Goal: Task Accomplishment & Management: Complete application form

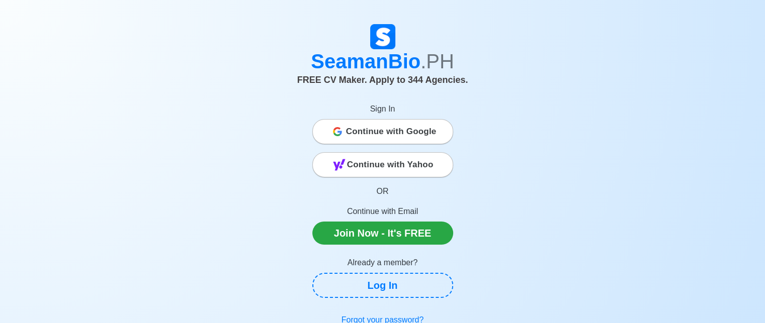
click at [371, 134] on span "Continue with Google" at bounding box center [391, 132] width 91 height 20
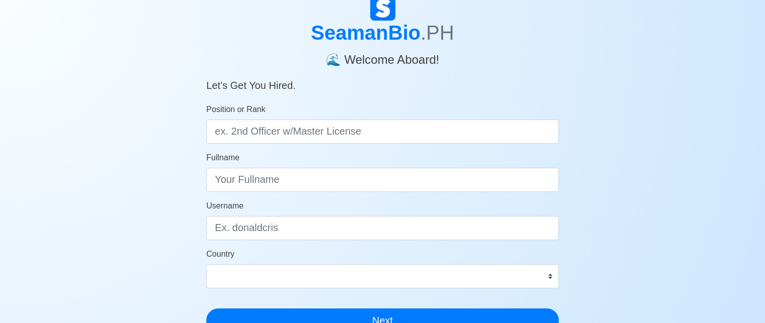
scroll to position [101, 0]
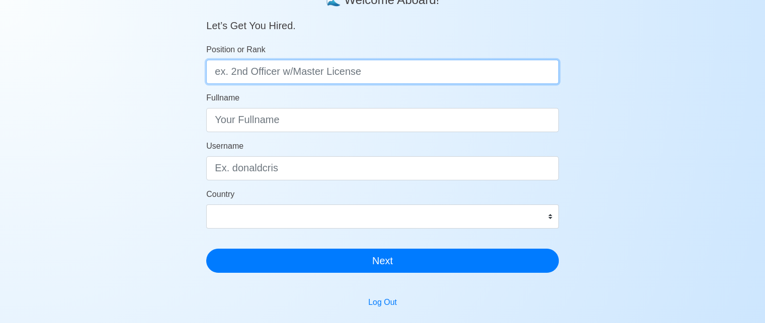
click at [267, 77] on input "Position or Rank" at bounding box center [382, 72] width 352 height 24
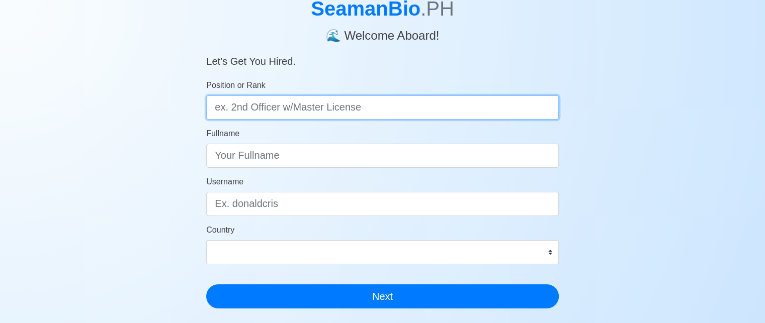
scroll to position [50, 0]
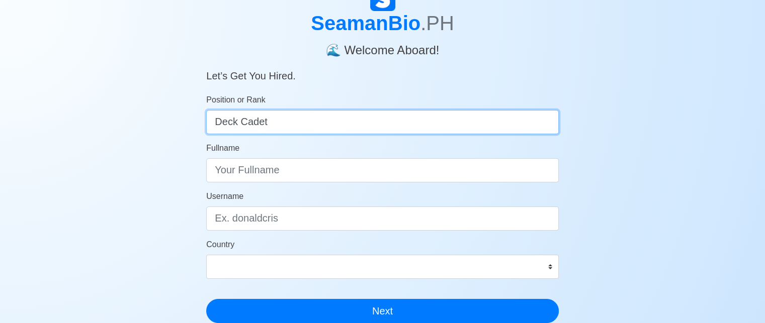
type input "Deck Cadet"
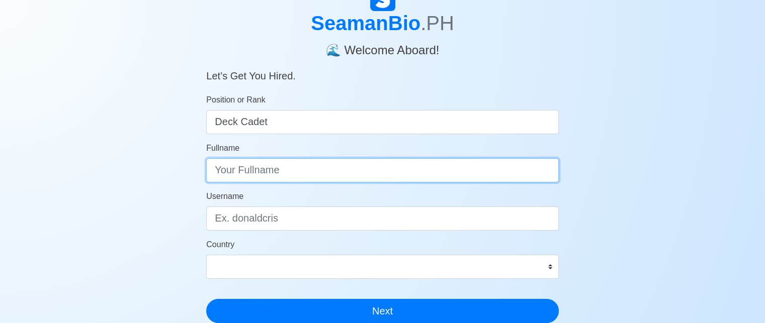
click at [286, 171] on input "Fullname" at bounding box center [382, 170] width 352 height 24
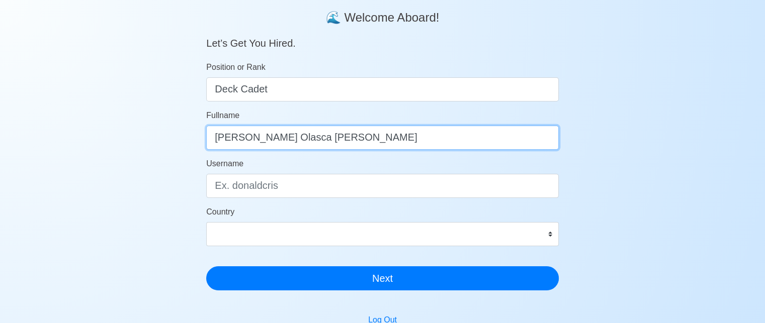
scroll to position [101, 0]
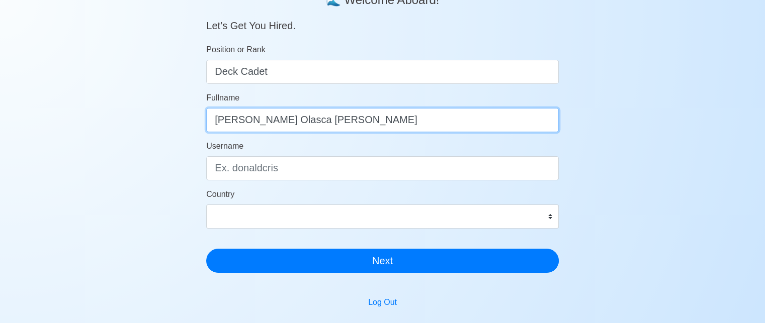
type input "[PERSON_NAME] Olasca [PERSON_NAME]"
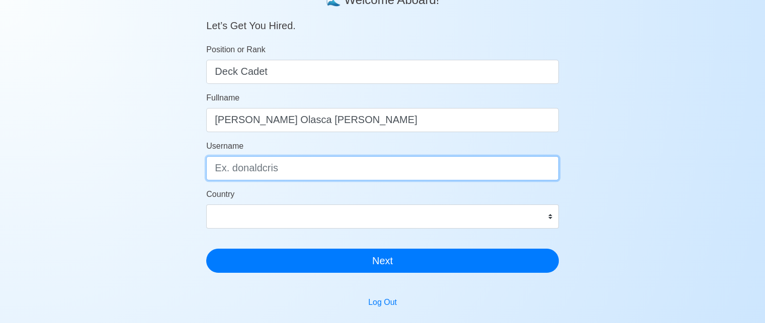
click at [291, 168] on input "Username" at bounding box center [382, 168] width 352 height 24
type input "E"
type input "e"
type input "erneadrian"
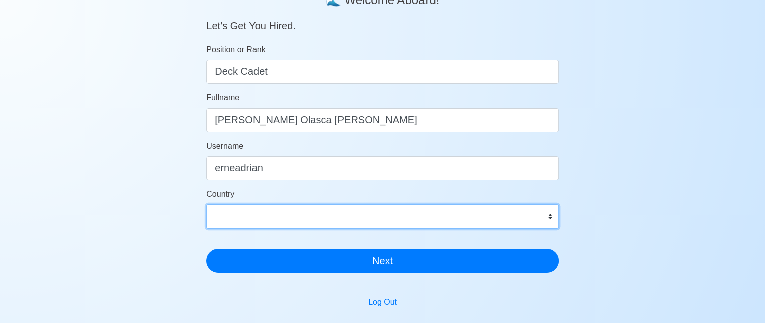
click at [506, 212] on select "[GEOGRAPHIC_DATA] [GEOGRAPHIC_DATA] [GEOGRAPHIC_DATA] [GEOGRAPHIC_DATA] [US_STA…" at bounding box center [382, 217] width 352 height 24
select select "PH"
click at [206, 205] on select "[GEOGRAPHIC_DATA] [GEOGRAPHIC_DATA] [GEOGRAPHIC_DATA] [GEOGRAPHIC_DATA] [US_STA…" at bounding box center [382, 217] width 352 height 24
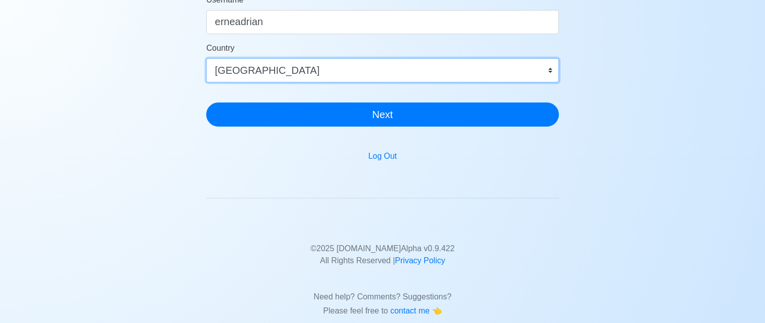
scroll to position [266, 0]
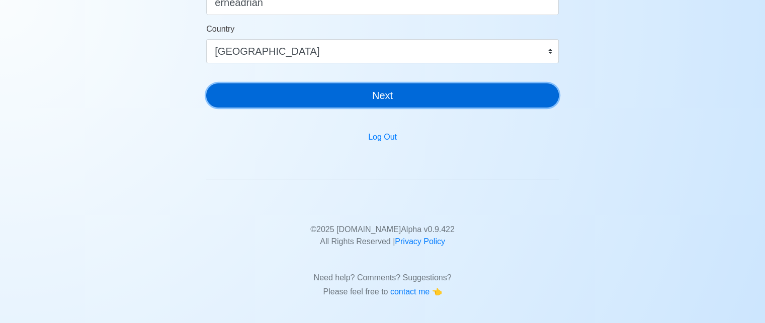
click at [375, 98] on button "Next" at bounding box center [382, 95] width 352 height 24
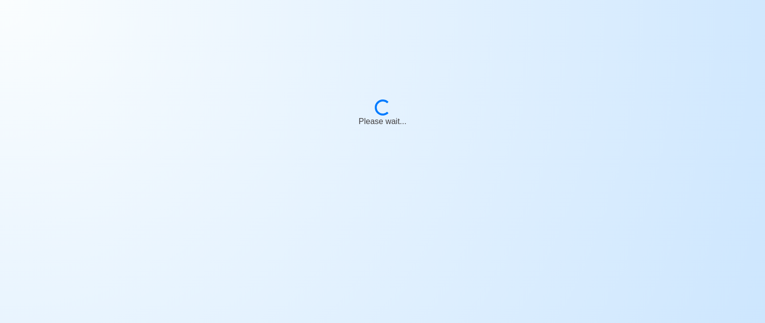
scroll to position [0, 0]
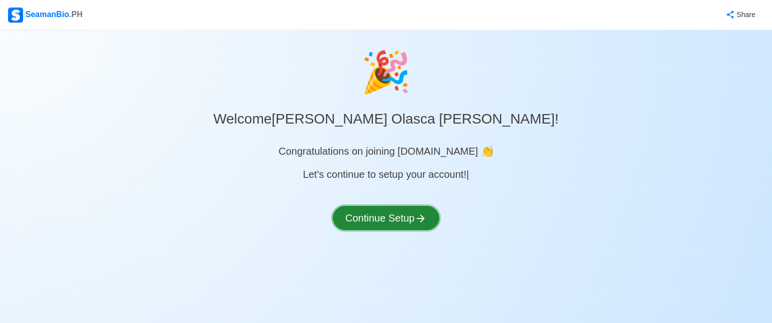
click at [351, 214] on button "Continue Setup" at bounding box center [386, 218] width 107 height 24
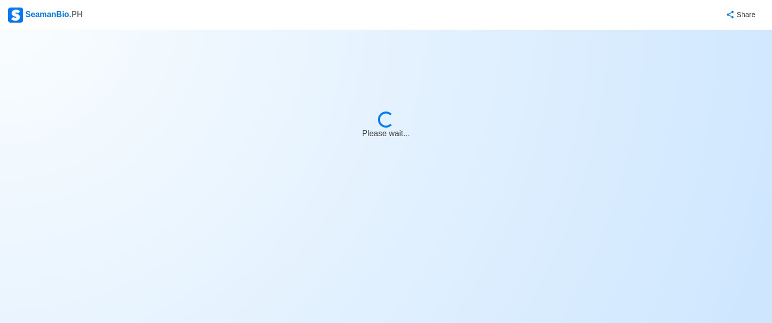
select select "Visible for Hiring"
select select "PH"
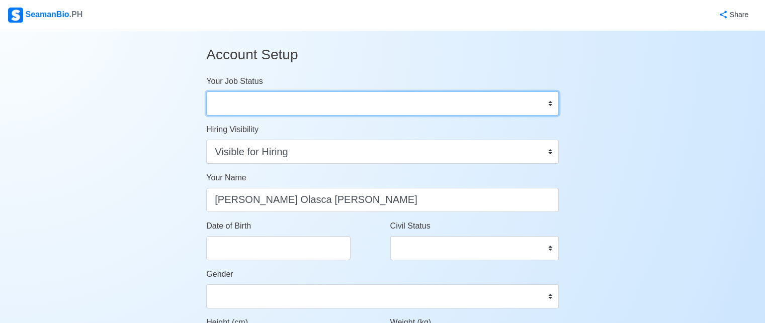
click at [267, 112] on select "Onboard Actively Looking for Job Not Looking for Job" at bounding box center [382, 104] width 352 height 24
select select "Actively Looking for Job"
click at [206, 92] on select "Onboard Actively Looking for Job Not Looking for Job" at bounding box center [382, 104] width 352 height 24
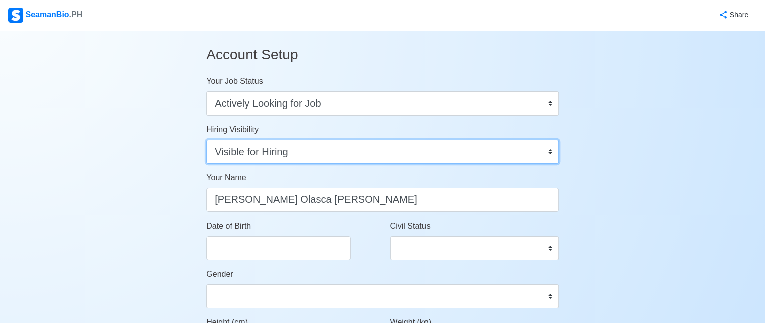
click at [308, 156] on select "Visible for Hiring Not Visible for Hiring" at bounding box center [382, 152] width 352 height 24
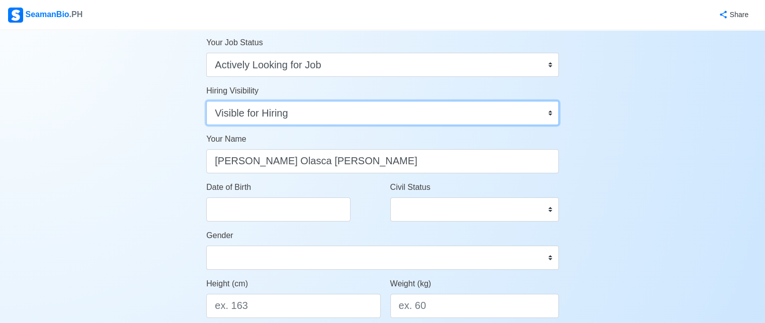
scroll to position [101, 0]
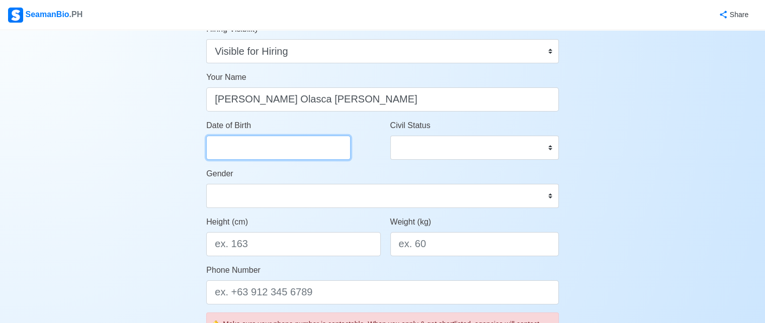
click at [310, 152] on input "Date of Birth" at bounding box center [278, 148] width 144 height 24
select select "****"
select select "*******"
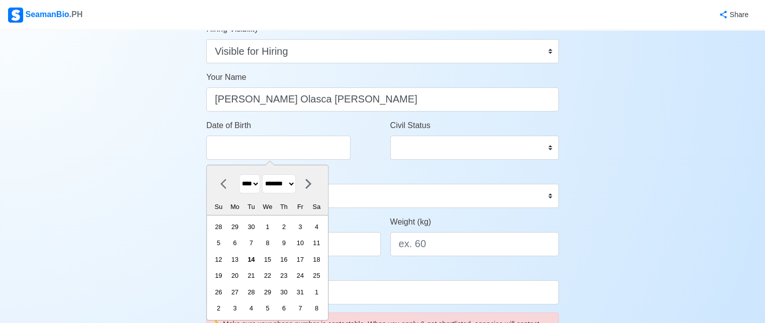
click at [257, 185] on select "**** **** **** **** **** **** **** **** **** **** **** **** **** **** **** ****…" at bounding box center [249, 184] width 21 height 20
select select "****"
click at [239, 174] on select "**** **** **** **** **** **** **** **** **** **** **** **** **** **** **** ****…" at bounding box center [249, 184] width 21 height 20
click at [307, 277] on div "27" at bounding box center [300, 276] width 14 height 14
type input "[DATE]"
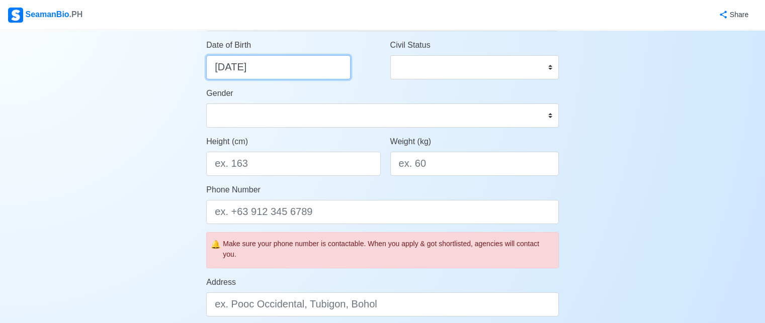
scroll to position [201, 0]
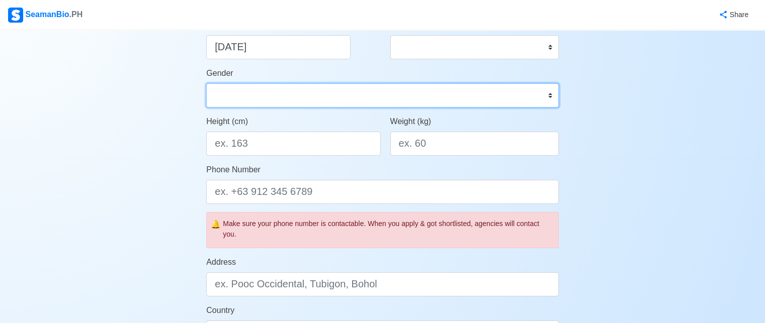
click at [263, 101] on select "[DEMOGRAPHIC_DATA] [DEMOGRAPHIC_DATA]" at bounding box center [382, 95] width 352 height 24
select select "[DEMOGRAPHIC_DATA]"
click at [206, 83] on select "[DEMOGRAPHIC_DATA] [DEMOGRAPHIC_DATA]" at bounding box center [382, 95] width 352 height 24
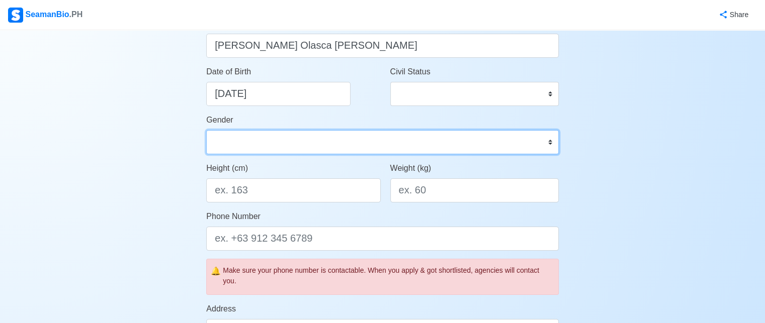
scroll to position [101, 0]
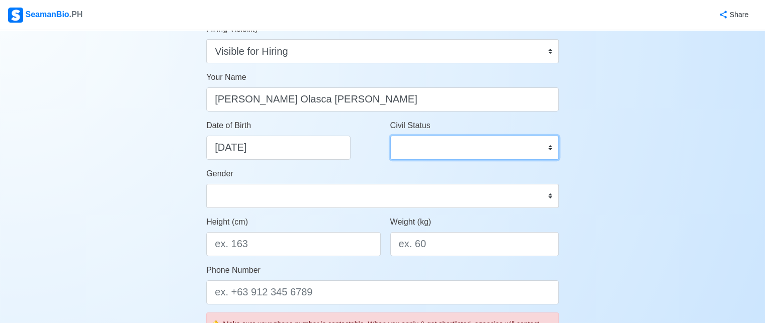
click at [425, 151] on select "Single Married Widowed Separated" at bounding box center [474, 148] width 168 height 24
select select "Single"
click at [390, 136] on select "Single Married Widowed Separated" at bounding box center [474, 148] width 168 height 24
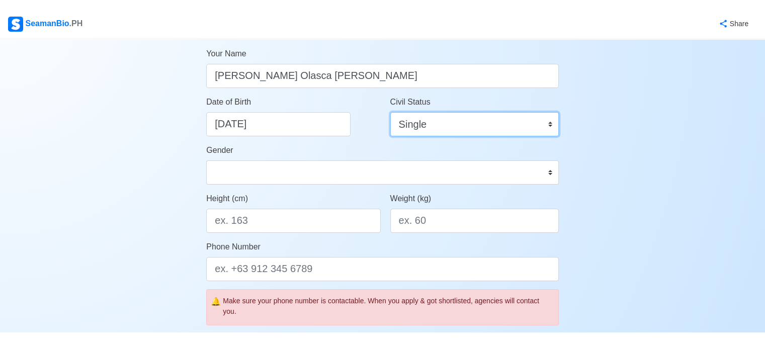
scroll to position [151, 0]
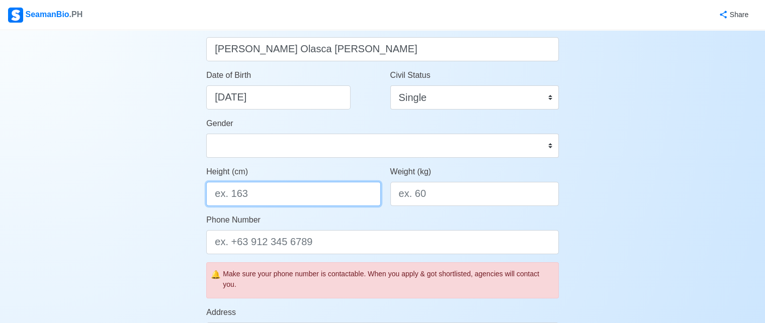
click at [284, 193] on input "Height (cm)" at bounding box center [293, 194] width 174 height 24
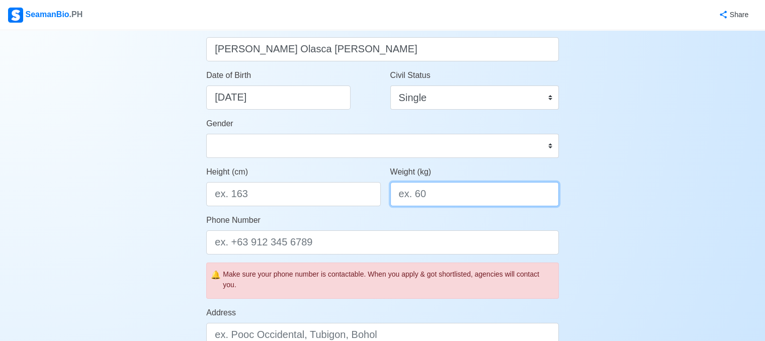
click at [465, 199] on input "Weight (kg)" at bounding box center [474, 194] width 168 height 24
type input "6"
type input "69"
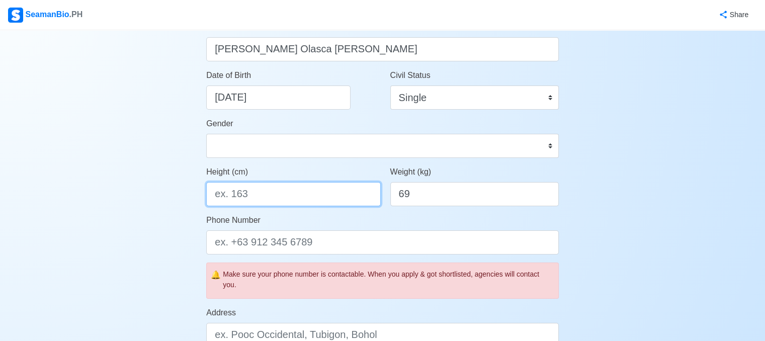
click at [267, 200] on input "Height (cm)" at bounding box center [293, 194] width 174 height 24
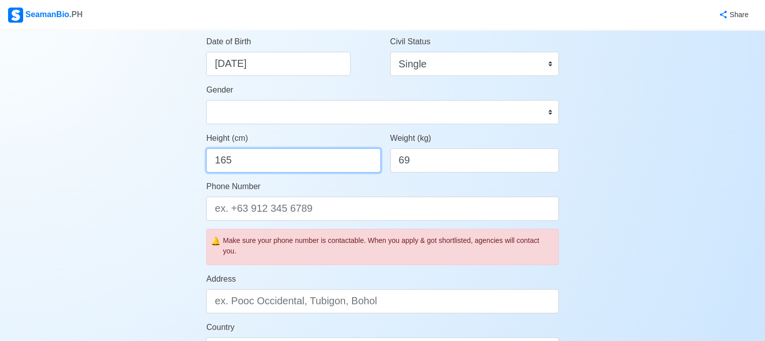
scroll to position [251, 0]
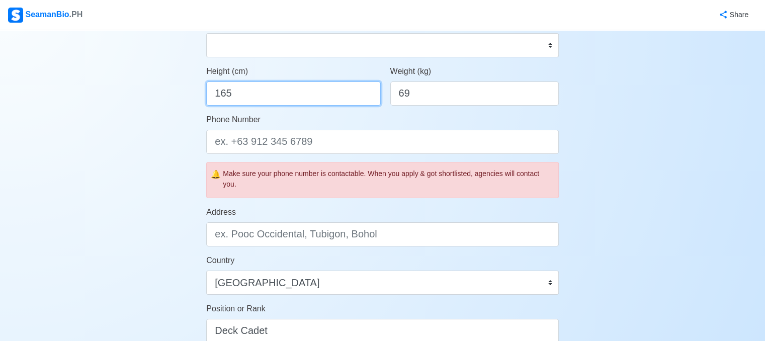
type input "165"
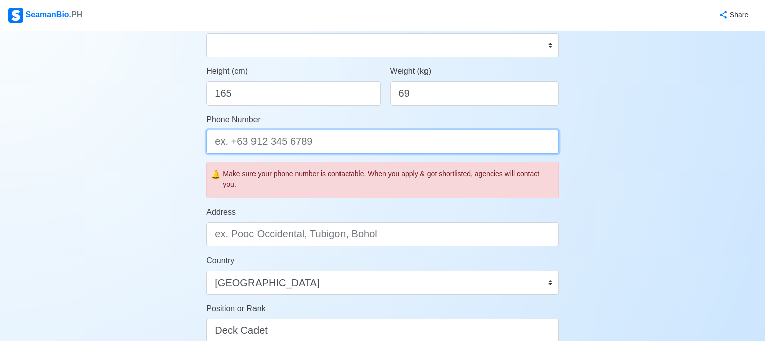
click at [305, 151] on input "Phone Number" at bounding box center [382, 142] width 352 height 24
click at [283, 144] on input "Phone Number" at bounding box center [382, 142] width 352 height 24
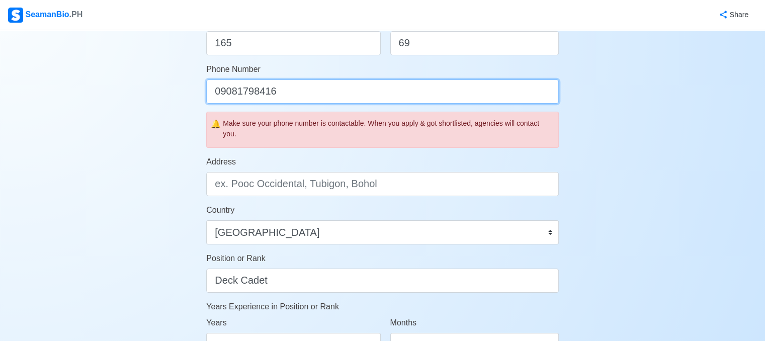
scroll to position [352, 0]
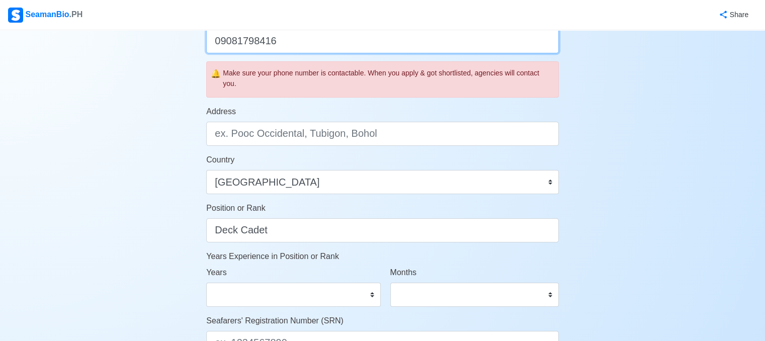
type input "09081798416"
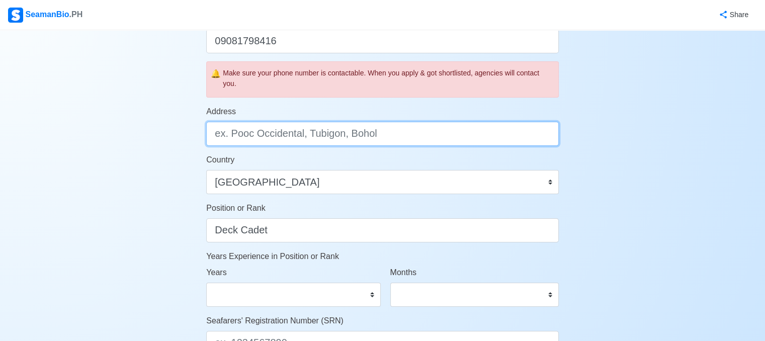
click at [304, 140] on input "Address" at bounding box center [382, 134] width 352 height 24
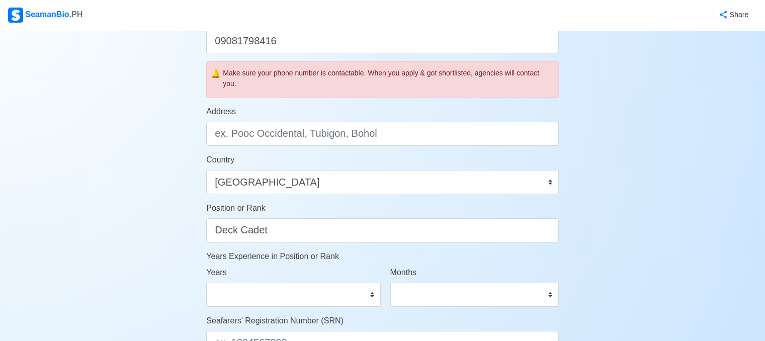
click at [304, 160] on div "Country [GEOGRAPHIC_DATA] [GEOGRAPHIC_DATA] [GEOGRAPHIC_DATA] [GEOGRAPHIC_DATA]…" at bounding box center [382, 174] width 352 height 40
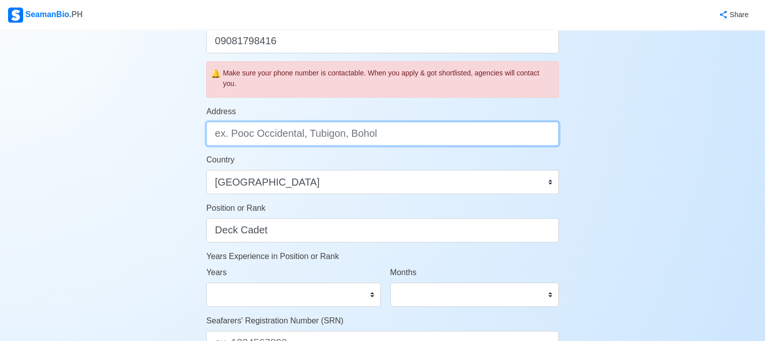
click at [294, 133] on input "Address" at bounding box center [382, 134] width 352 height 24
type input "E"
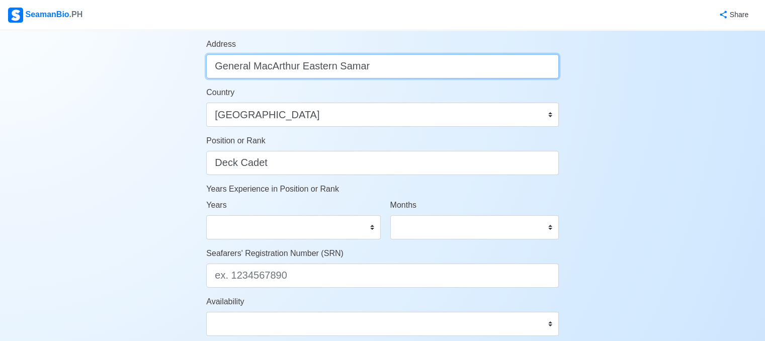
scroll to position [402, 0]
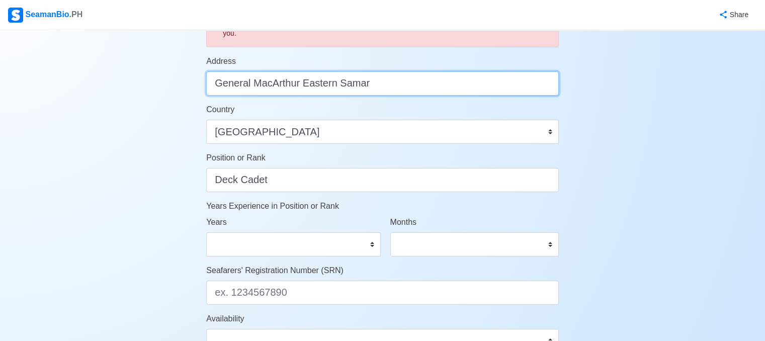
type input "General MacArthur Eastern Samar"
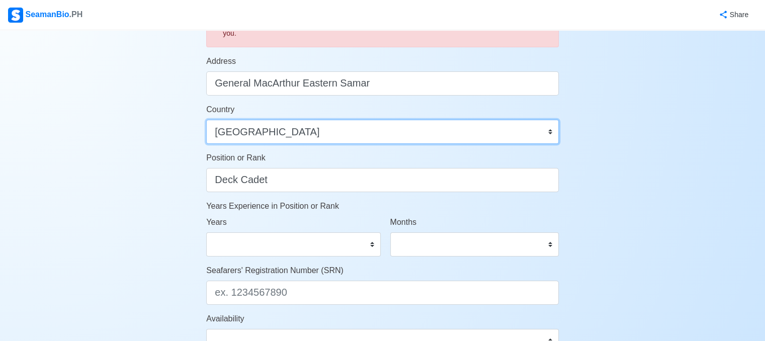
click at [450, 135] on select "[GEOGRAPHIC_DATA] [GEOGRAPHIC_DATA] [GEOGRAPHIC_DATA] [GEOGRAPHIC_DATA] [US_STA…" at bounding box center [382, 132] width 352 height 24
click at [449, 135] on select "[GEOGRAPHIC_DATA] [GEOGRAPHIC_DATA] [GEOGRAPHIC_DATA] [GEOGRAPHIC_DATA] [US_STA…" at bounding box center [382, 132] width 352 height 24
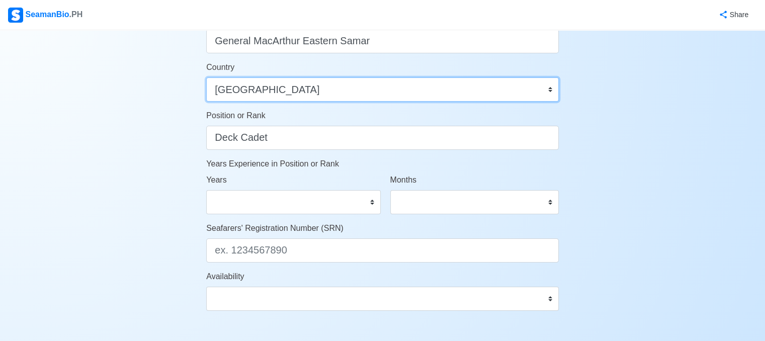
scroll to position [503, 0]
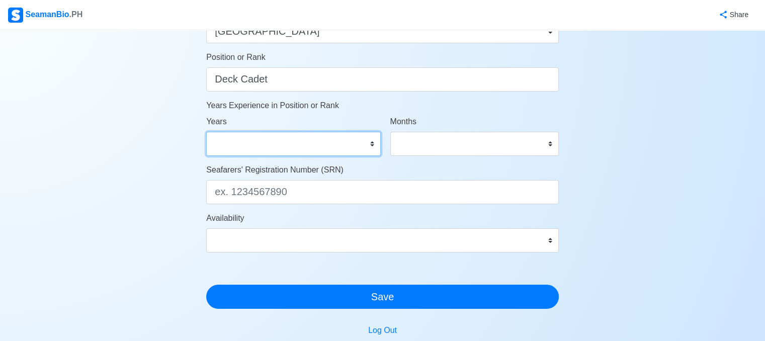
click at [326, 149] on select "0 1 2 3 4 5 6 7 8 9 10 11 12 13 14 15 16 17 18 19 20 21 22 23 24 25 26 27 28 29…" at bounding box center [293, 144] width 174 height 24
select select "0"
click at [206, 132] on select "0 1 2 3 4 5 6 7 8 9 10 11 12 13 14 15 16 17 18 19 20 21 22 23 24 25 26 27 28 29…" at bounding box center [293, 144] width 174 height 24
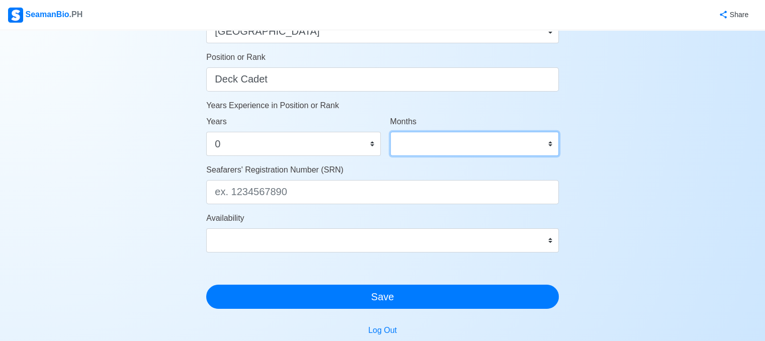
click at [409, 142] on select "0 1 2 3 4 5 6 7 8 9 10 11" at bounding box center [474, 144] width 168 height 24
select select "0"
click at [390, 132] on select "0 1 2 3 4 5 6 7 8 9 10 11" at bounding box center [474, 144] width 168 height 24
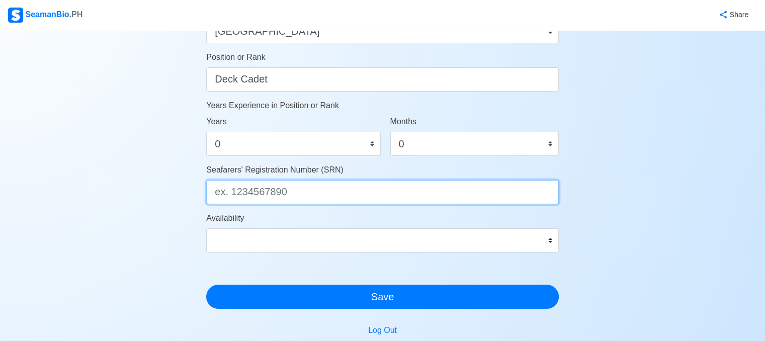
click at [326, 200] on input "Seafarers' Registration Number (SRN)" at bounding box center [382, 192] width 352 height 24
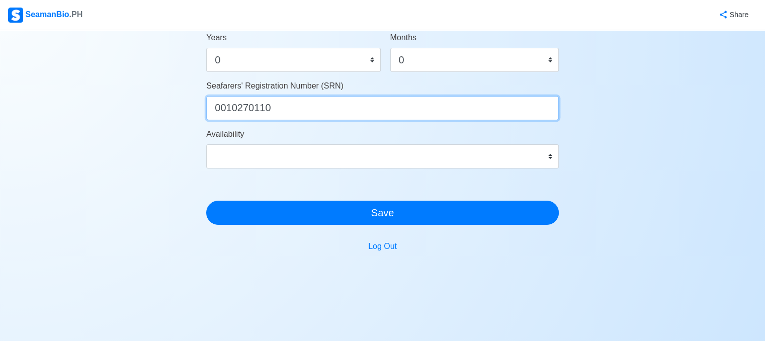
scroll to position [593, 0]
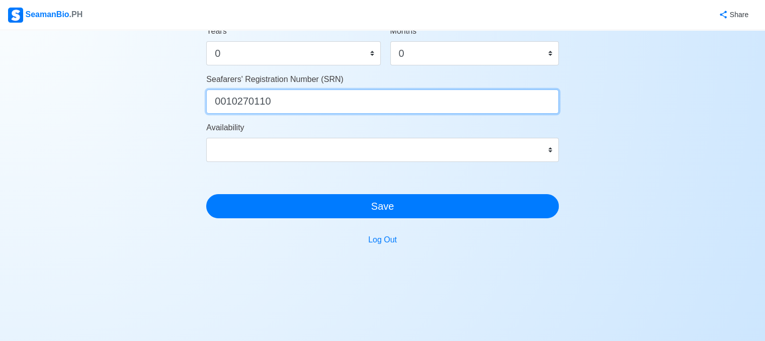
type input "0010270110"
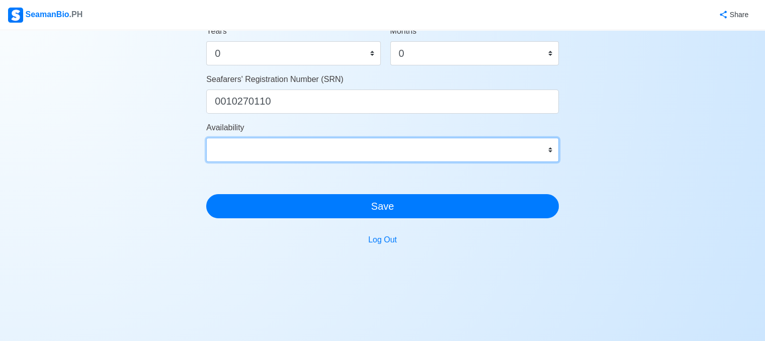
click at [473, 140] on select "Immediate [DATE] [DATE] [DATE] [DATE] [DATE] [DATE] [DATE] [DATE] [DATE]" at bounding box center [382, 150] width 352 height 24
select select "4102416000000"
click at [206, 138] on select "Immediate [DATE] [DATE] [DATE] [DATE] [DATE] [DATE] [DATE] [DATE] [DATE]" at bounding box center [382, 150] width 352 height 24
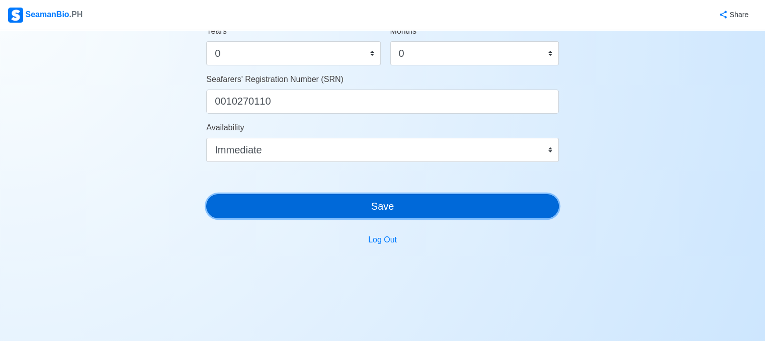
click at [375, 207] on button "Save" at bounding box center [382, 206] width 352 height 24
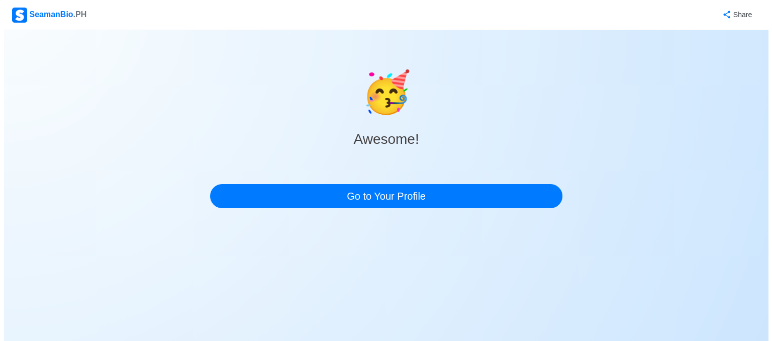
scroll to position [0, 0]
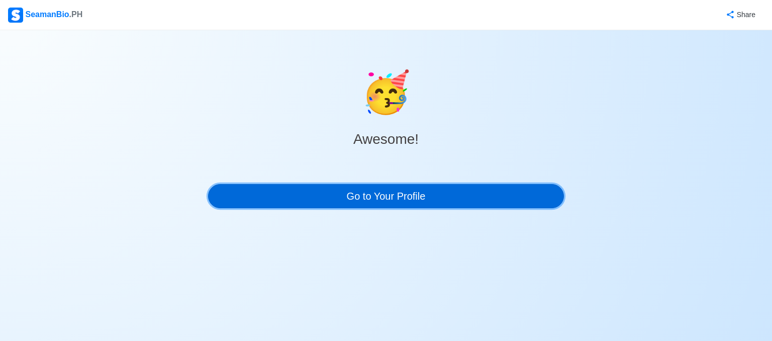
click at [378, 199] on link "Go to Your Profile" at bounding box center [386, 196] width 356 height 24
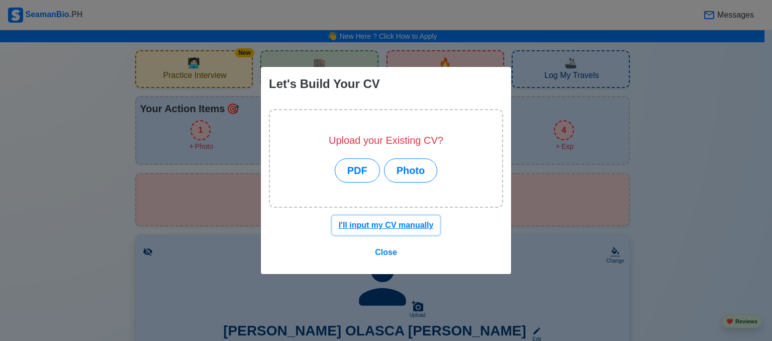
click at [383, 228] on u "I'll input my CV manually" at bounding box center [386, 225] width 95 height 9
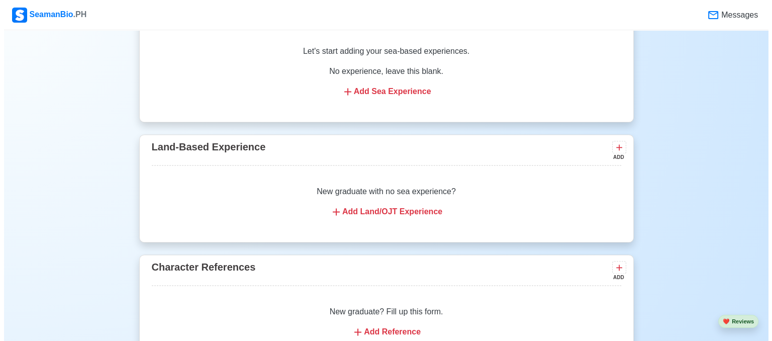
scroll to position [1458, 0]
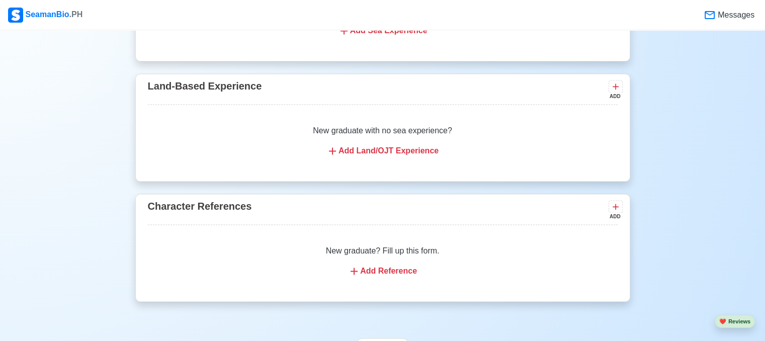
click at [334, 153] on icon at bounding box center [332, 150] width 7 height 7
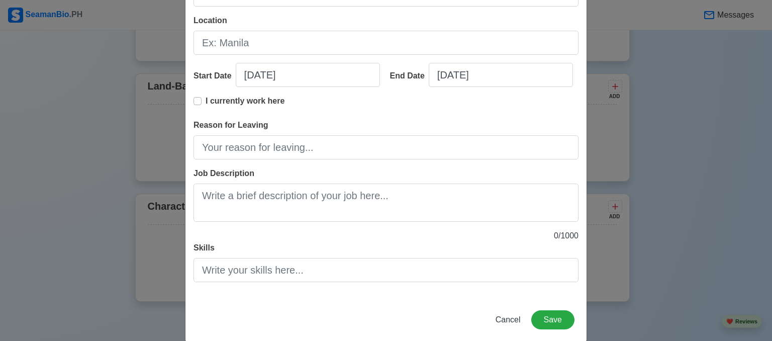
scroll to position [151, 0]
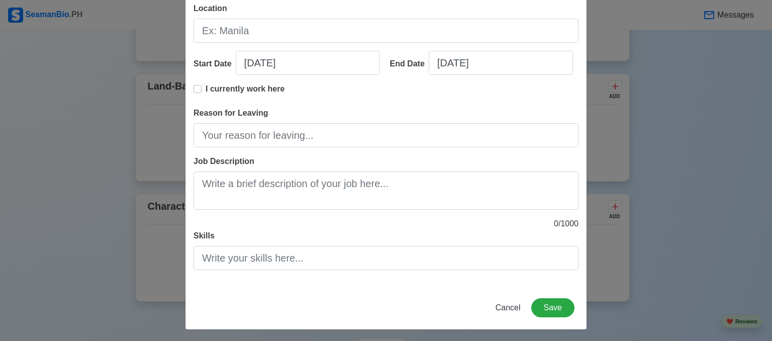
click at [121, 165] on div "Add Land-Based Experience Title Company Name Location Start Date 10/14/2025 End…" at bounding box center [386, 170] width 772 height 341
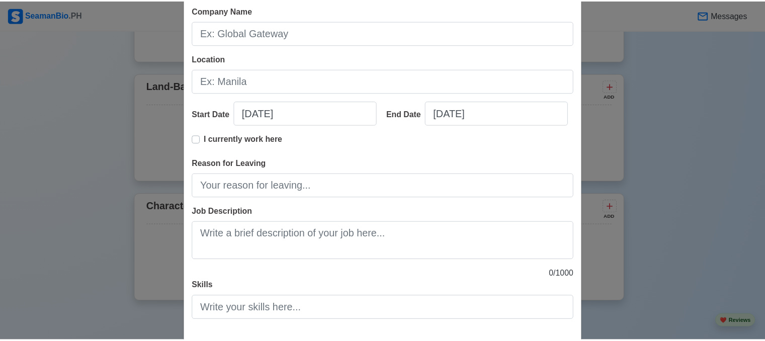
scroll to position [153, 0]
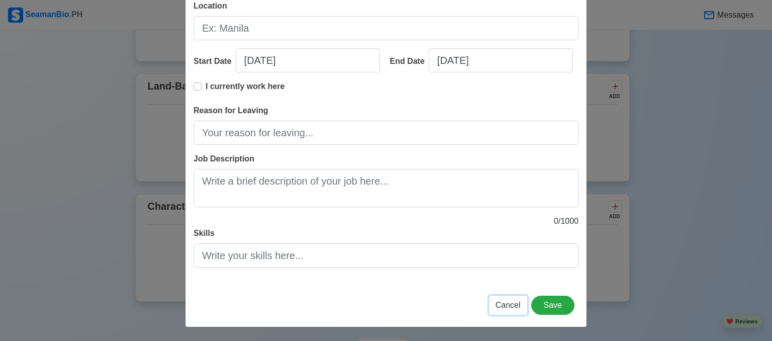
click at [506, 304] on span "Cancel" at bounding box center [508, 305] width 25 height 9
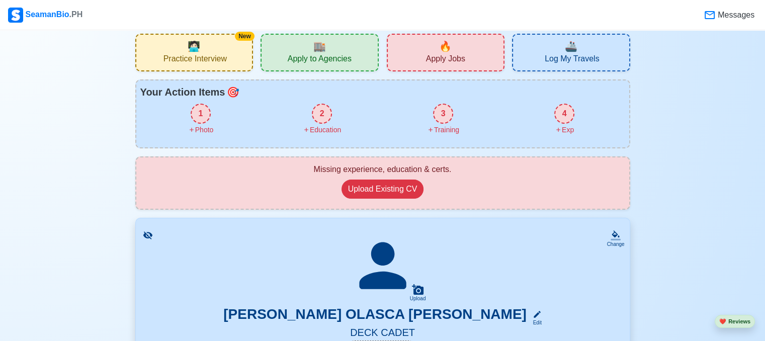
scroll to position [0, 0]
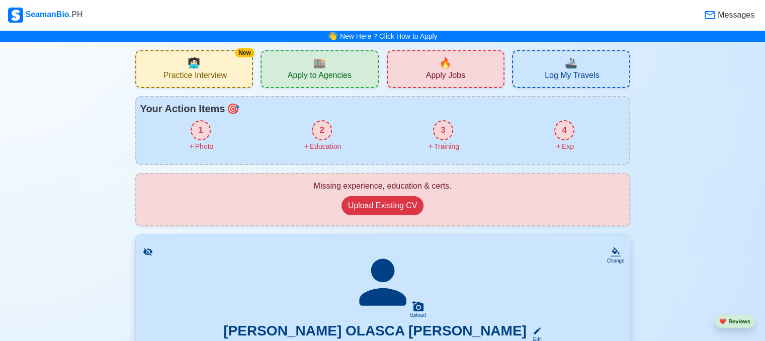
click at [348, 71] on span "Apply to Agencies" at bounding box center [320, 76] width 64 height 13
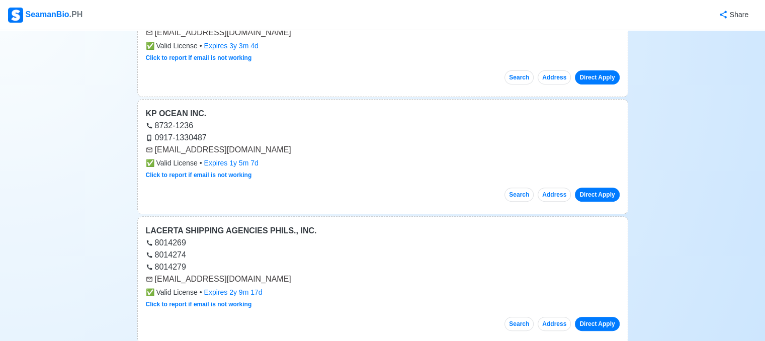
scroll to position [201, 0]
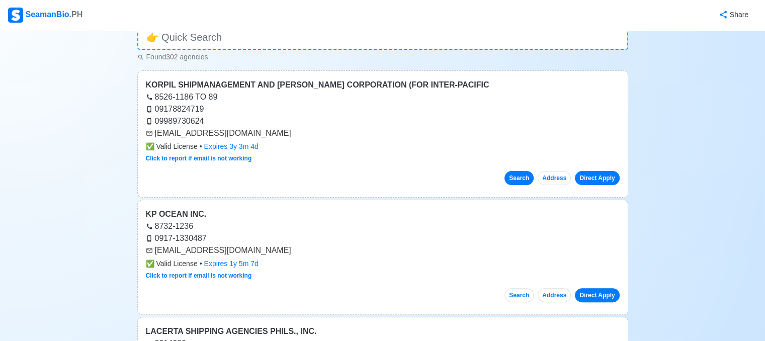
click at [525, 178] on button "Search" at bounding box center [518, 178] width 29 height 14
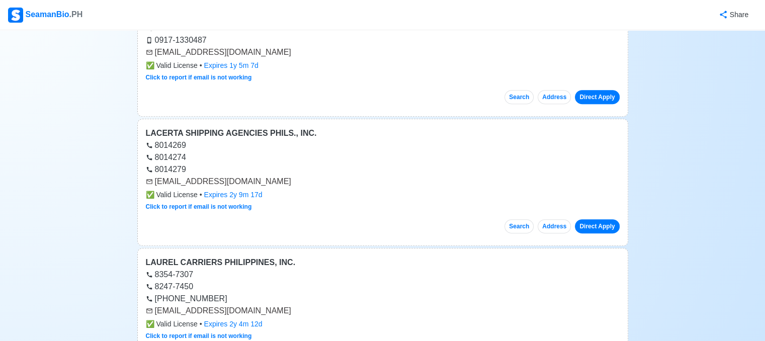
scroll to position [453, 0]
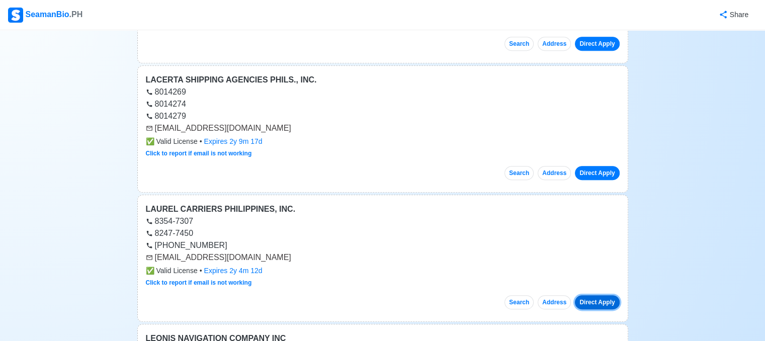
click at [586, 302] on button "Direct Apply" at bounding box center [597, 302] width 44 height 14
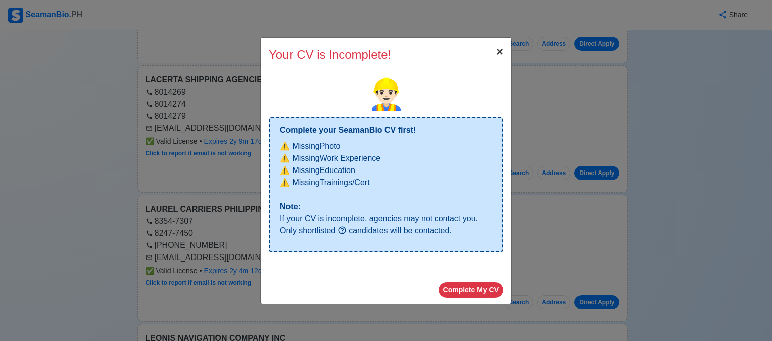
click at [498, 56] on span "×" at bounding box center [499, 52] width 7 height 14
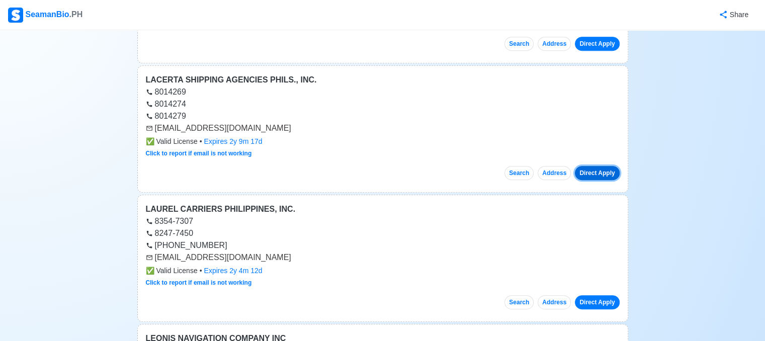
click at [599, 175] on button "Direct Apply" at bounding box center [597, 173] width 44 height 14
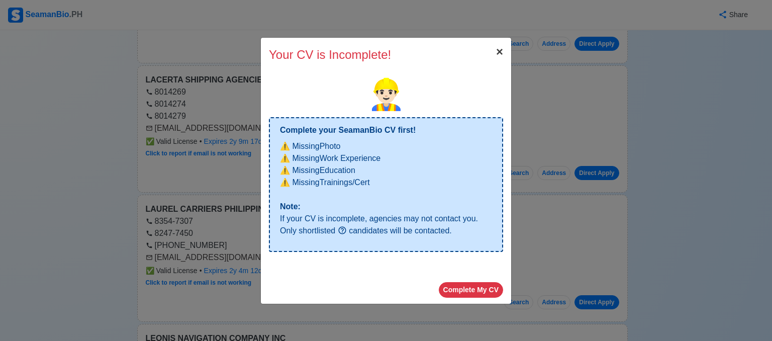
drag, startPoint x: 500, startPoint y: 46, endPoint x: 514, endPoint y: 189, distance: 143.5
click at [499, 46] on span "×" at bounding box center [499, 52] width 7 height 14
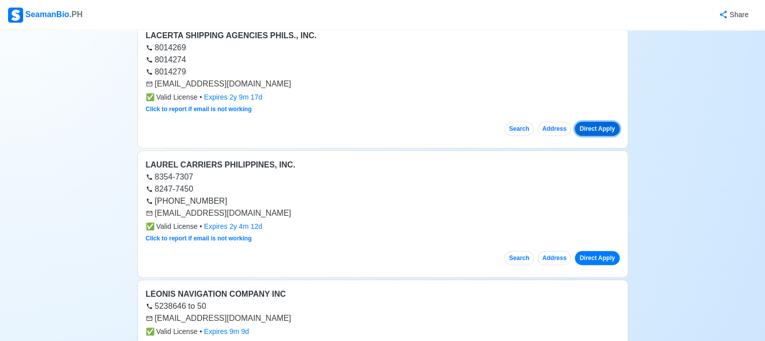
scroll to position [553, 0]
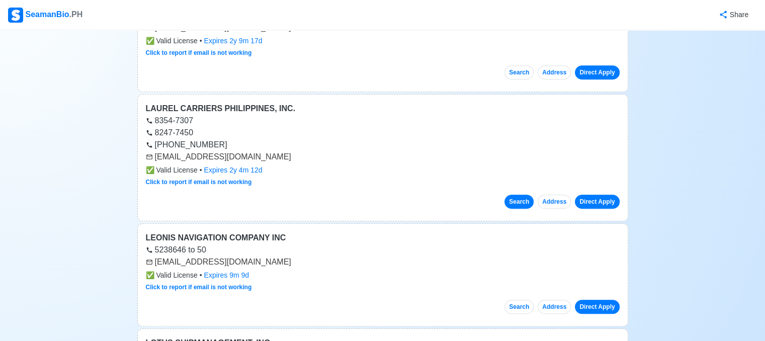
click at [525, 200] on button "Search" at bounding box center [518, 202] width 29 height 14
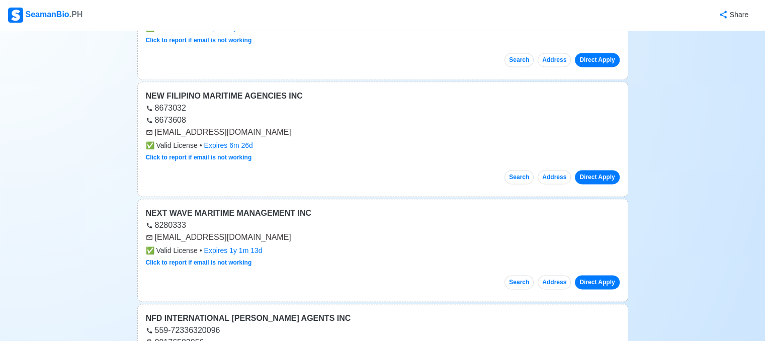
scroll to position [5330, 0]
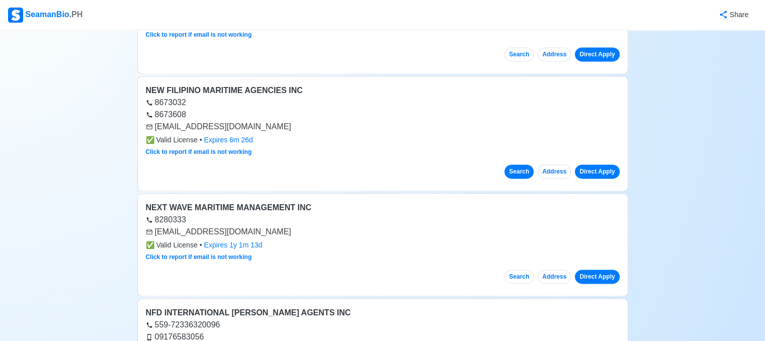
click at [520, 164] on button "Search" at bounding box center [518, 171] width 29 height 14
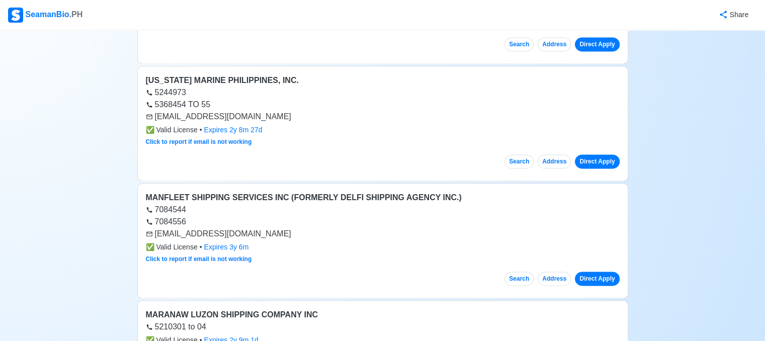
scroll to position [0, 0]
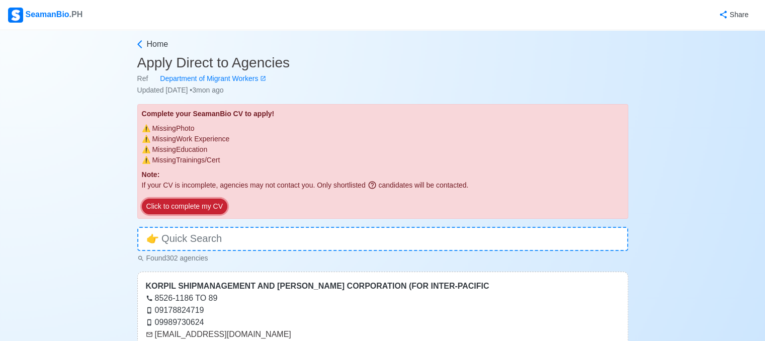
click at [201, 212] on button "Click to complete my CV" at bounding box center [184, 207] width 85 height 16
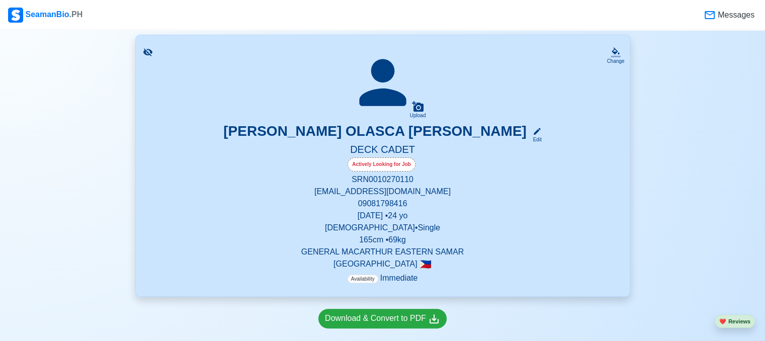
scroll to position [201, 0]
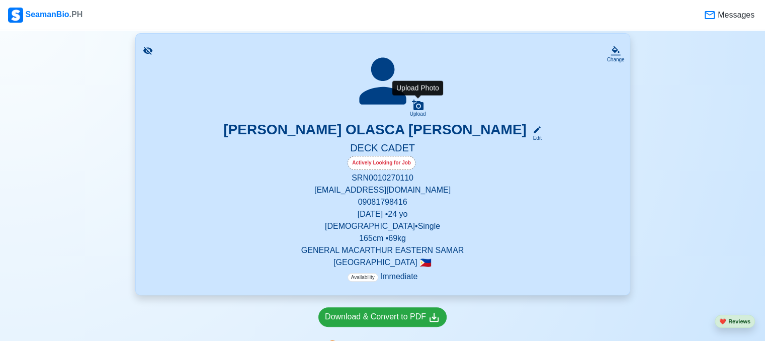
click at [417, 108] on icon at bounding box center [418, 105] width 12 height 12
click at [0, 0] on input "Upload" at bounding box center [0, 0] width 0 height 0
click at [568, 183] on div "SRN 0010270110 erneadrianelacion4@gmail.com 09081798416 October 27, 2000 • 24 y…" at bounding box center [383, 227] width 470 height 111
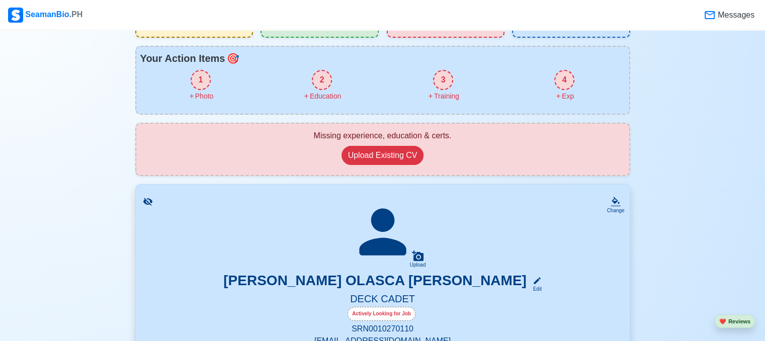
scroll to position [0, 0]
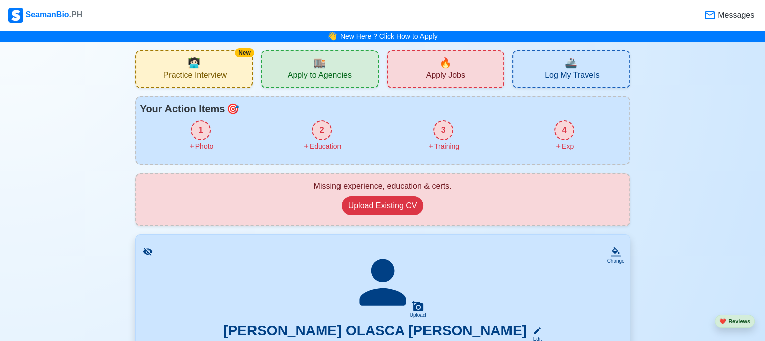
click at [442, 72] on span "Apply Jobs" at bounding box center [445, 76] width 39 height 13
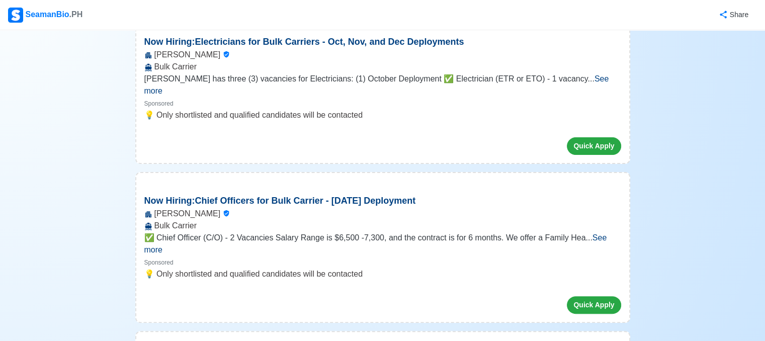
scroll to position [352, 0]
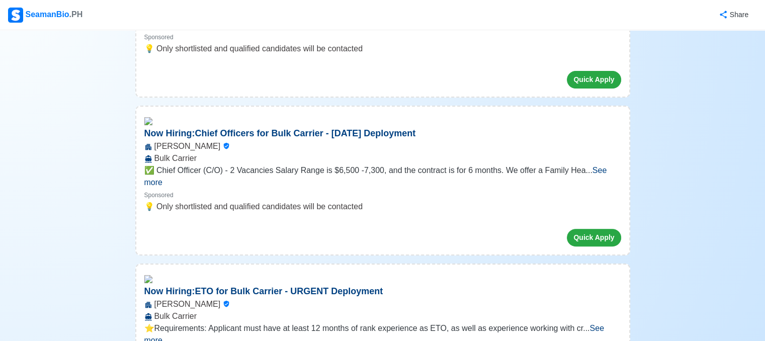
click at [601, 166] on span "See more" at bounding box center [375, 176] width 463 height 21
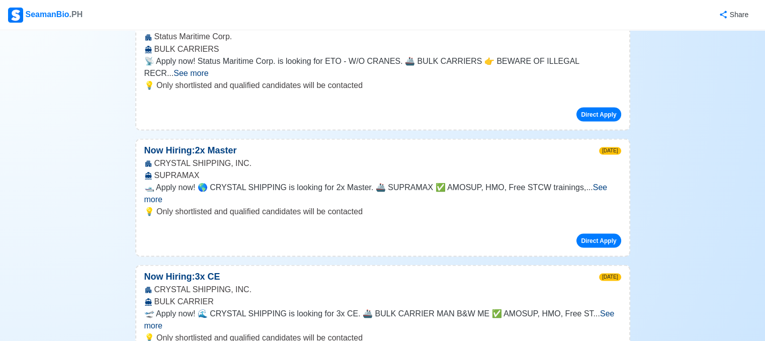
scroll to position [17145, 0]
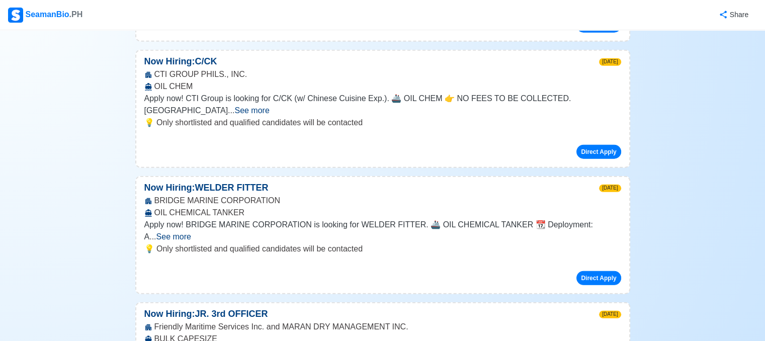
scroll to position [21570, 0]
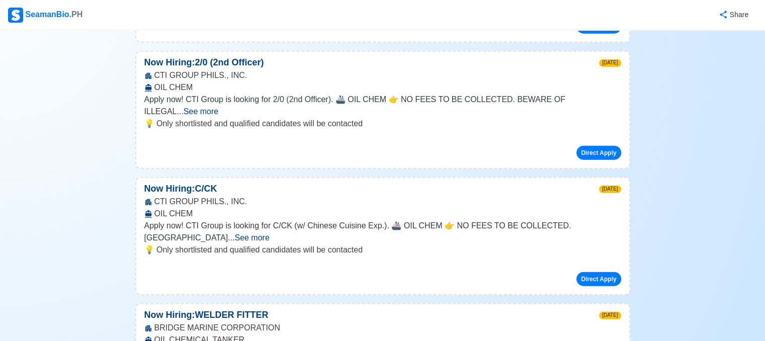
scroll to position [21419, 0]
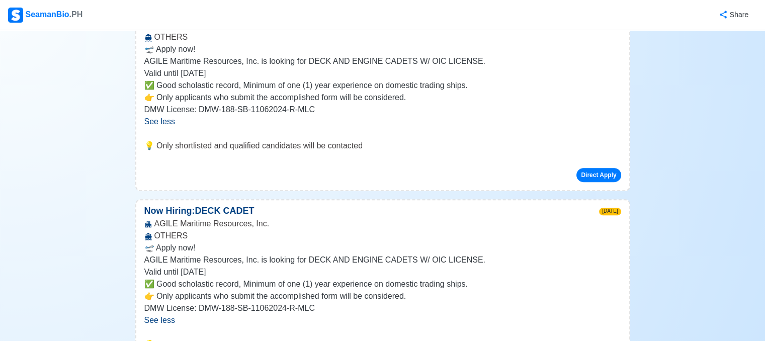
scroll to position [23530, 0]
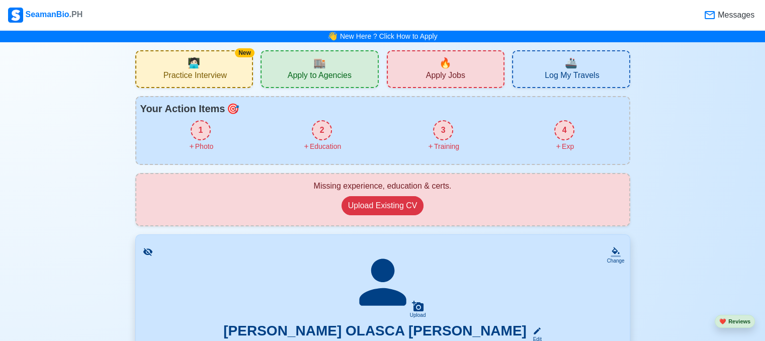
click at [224, 70] on span "Practice Interview" at bounding box center [194, 76] width 63 height 13
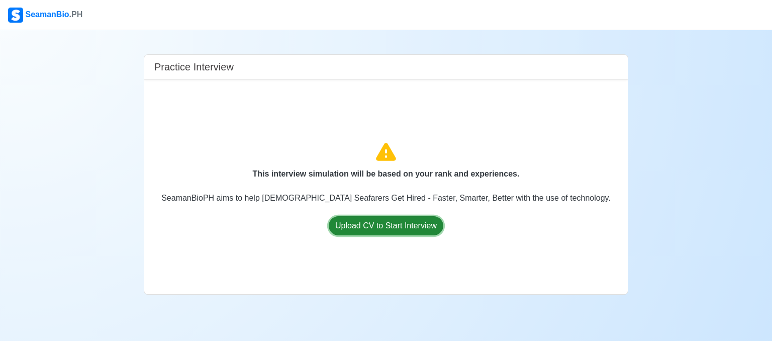
drag, startPoint x: 398, startPoint y: 224, endPoint x: 312, endPoint y: 104, distance: 148.5
click at [390, 124] on div "This interview simulation will be based on your rank and experiences. SeamanBio…" at bounding box center [386, 186] width 468 height 199
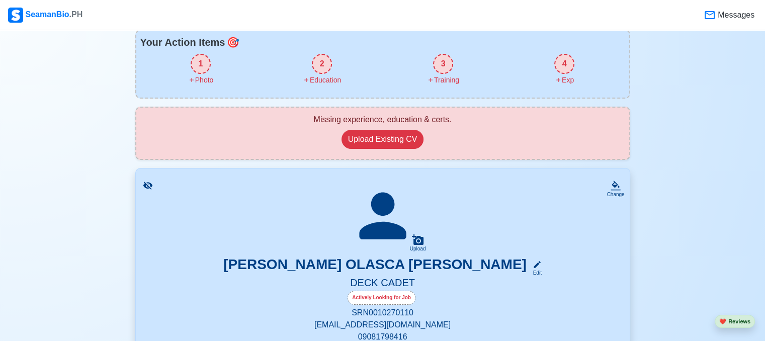
scroll to position [201, 0]
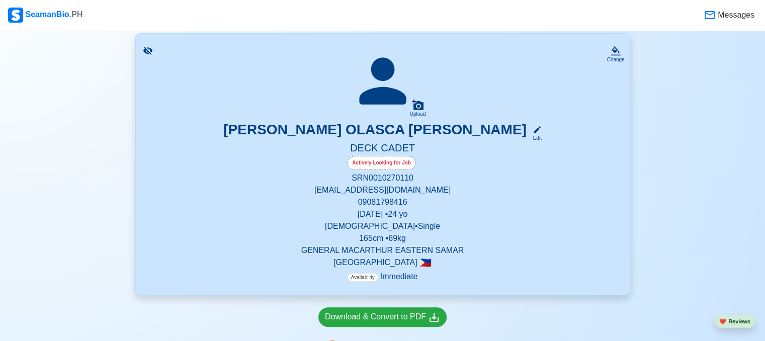
drag, startPoint x: 662, startPoint y: 0, endPoint x: 524, endPoint y: 12, distance: 137.8
click at [524, 12] on div "Messages" at bounding box center [419, 15] width 673 height 21
